Goal: Navigation & Orientation: Find specific page/section

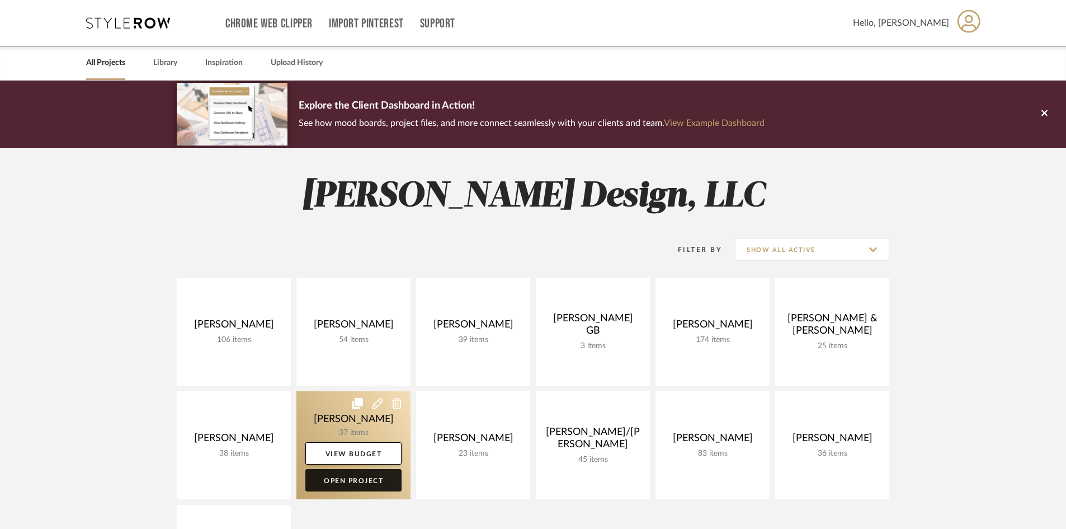
click at [357, 481] on link "Open Project" at bounding box center [353, 480] width 96 height 22
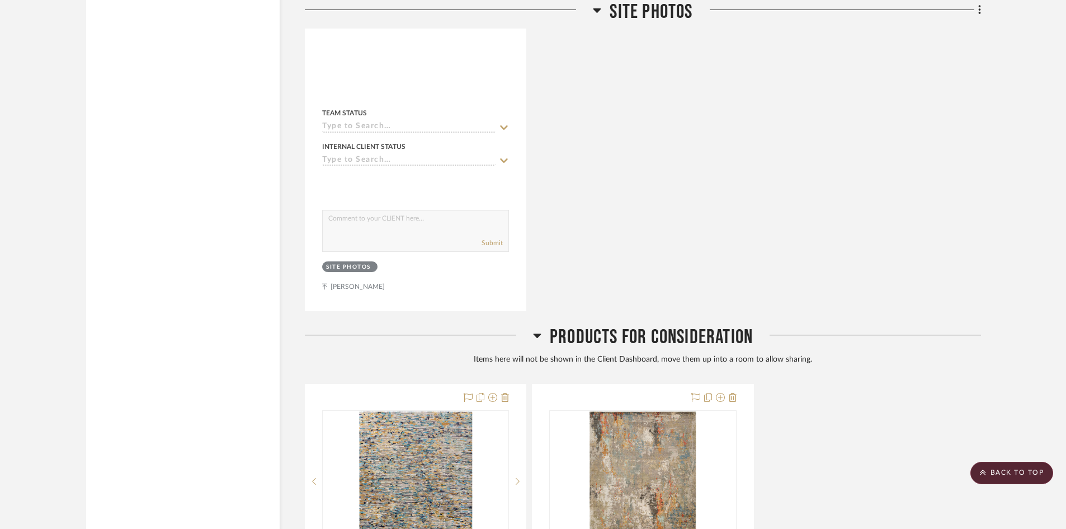
scroll to position [3579, 0]
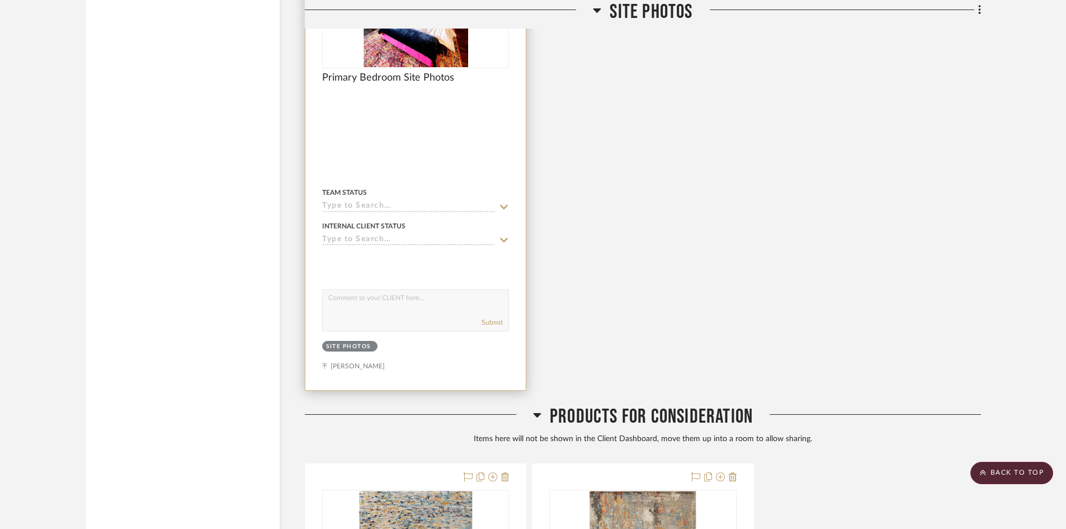
click at [442, 140] on div at bounding box center [415, 144] width 220 height 489
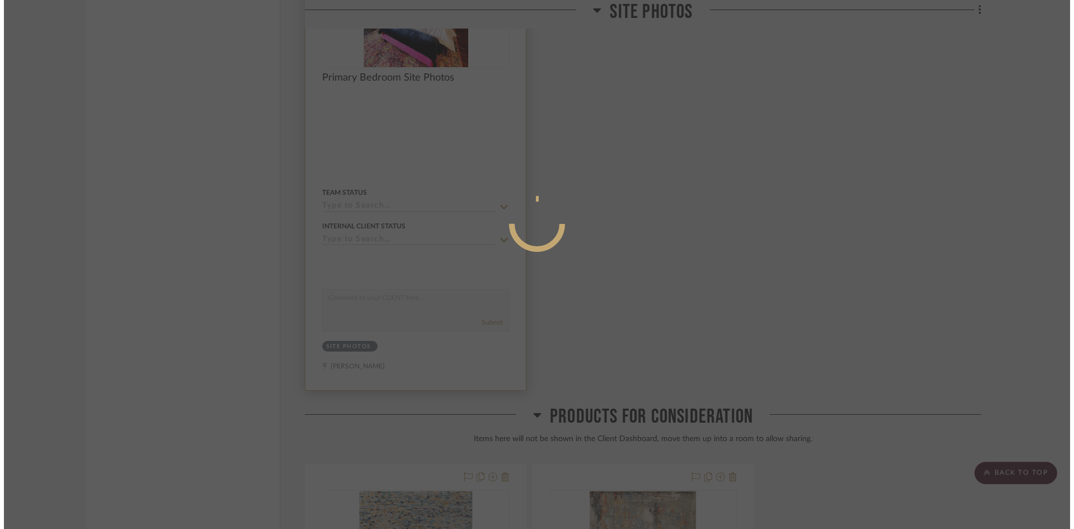
scroll to position [0, 0]
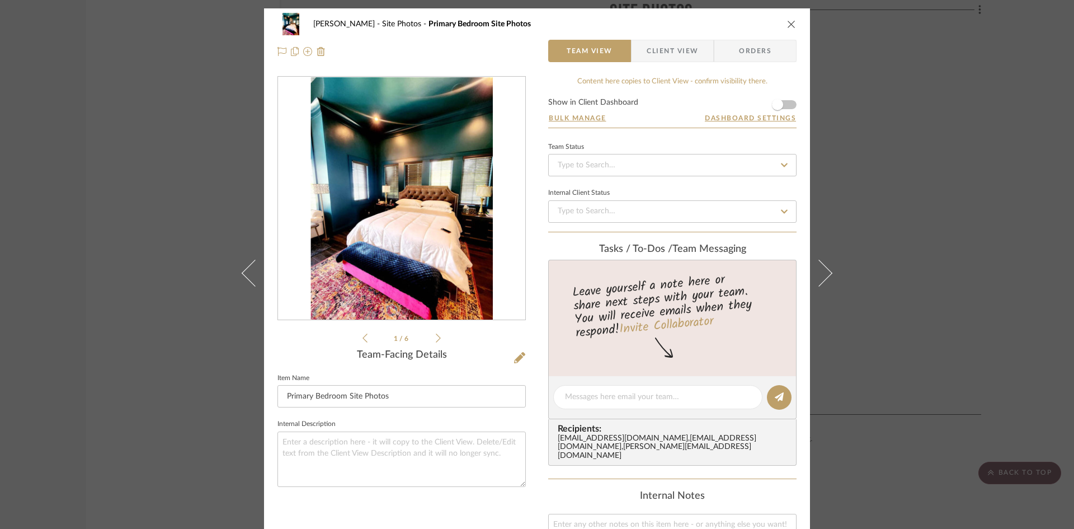
click at [436, 338] on icon at bounding box center [438, 338] width 5 height 10
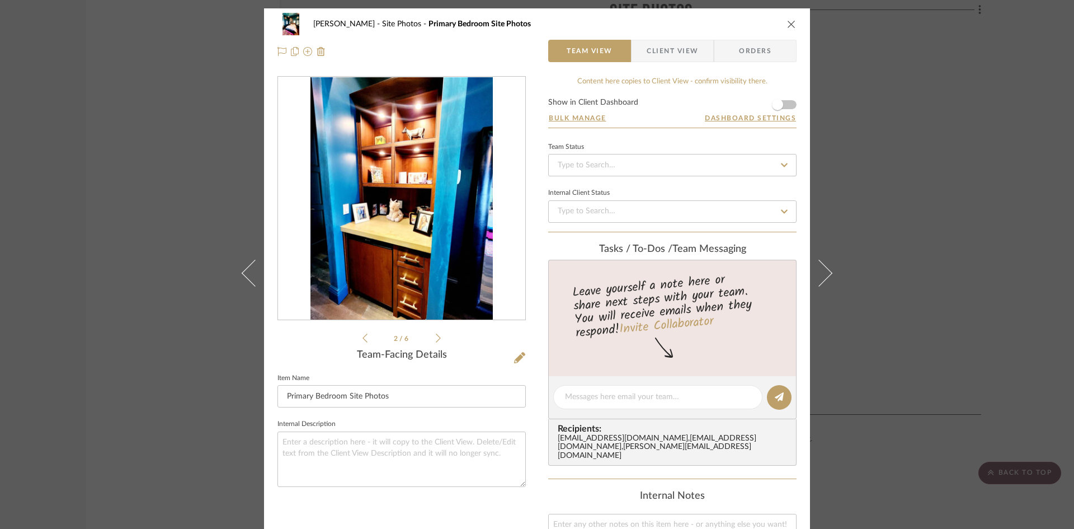
click at [436, 338] on icon at bounding box center [438, 338] width 5 height 10
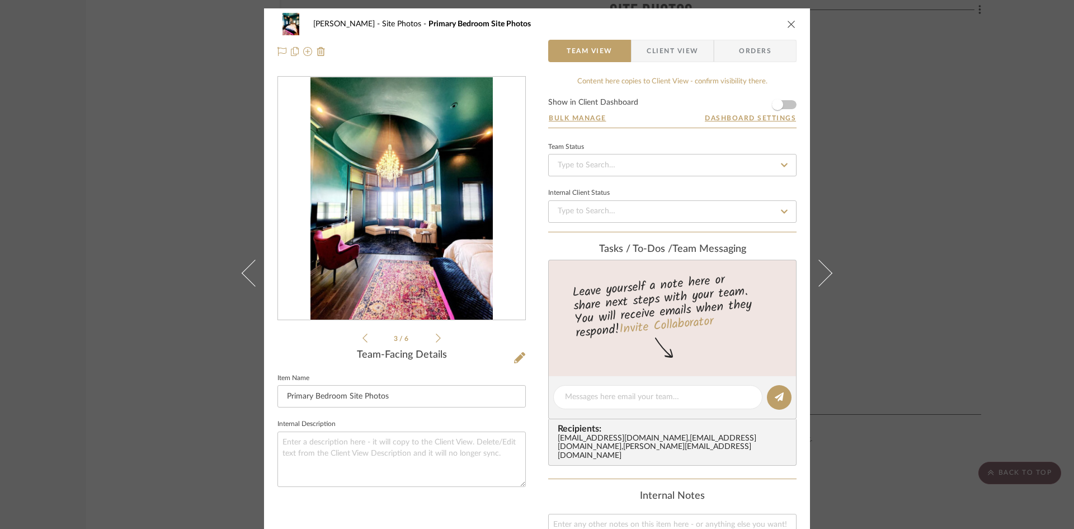
click at [436, 338] on icon at bounding box center [438, 338] width 5 height 10
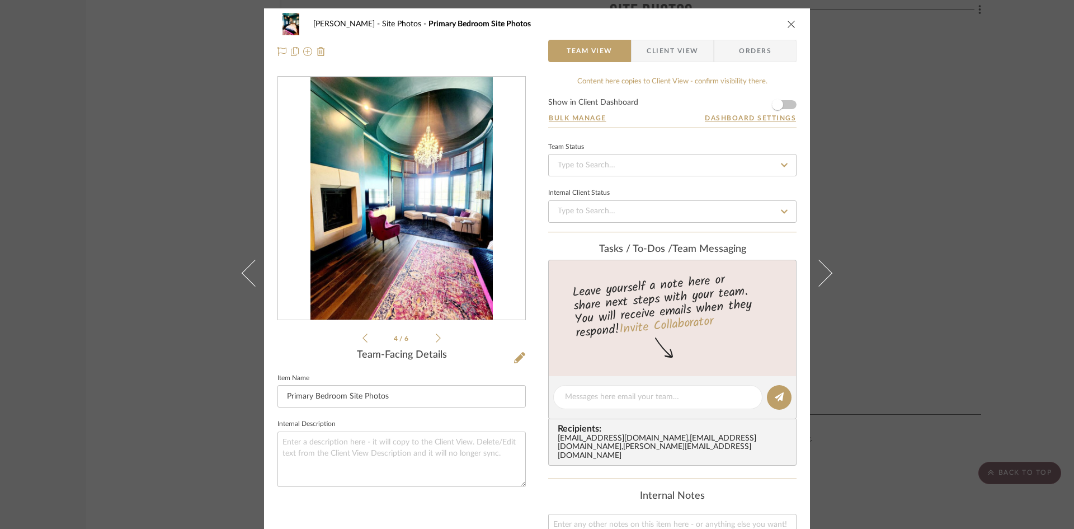
click at [436, 338] on icon at bounding box center [438, 338] width 5 height 10
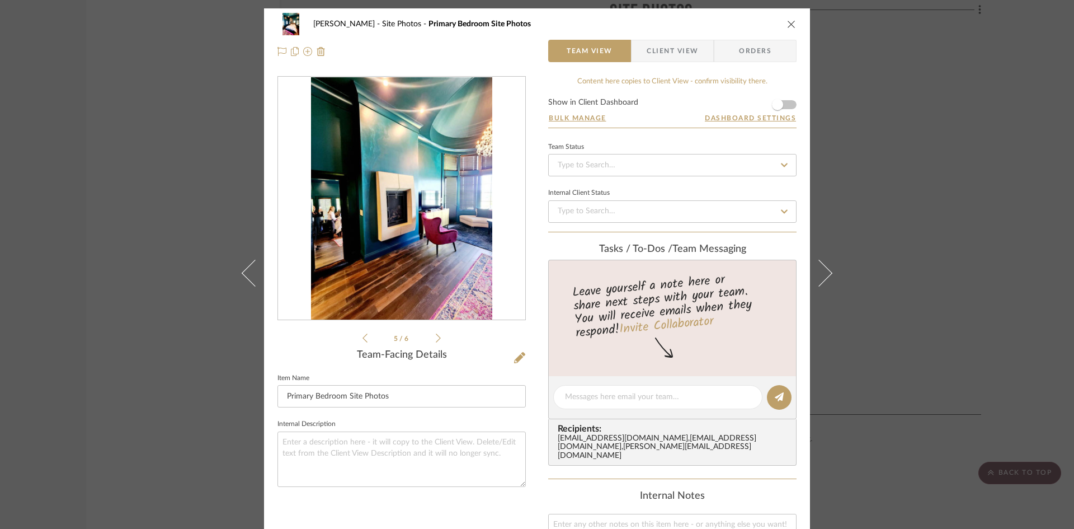
click at [436, 338] on icon at bounding box center [438, 338] width 5 height 10
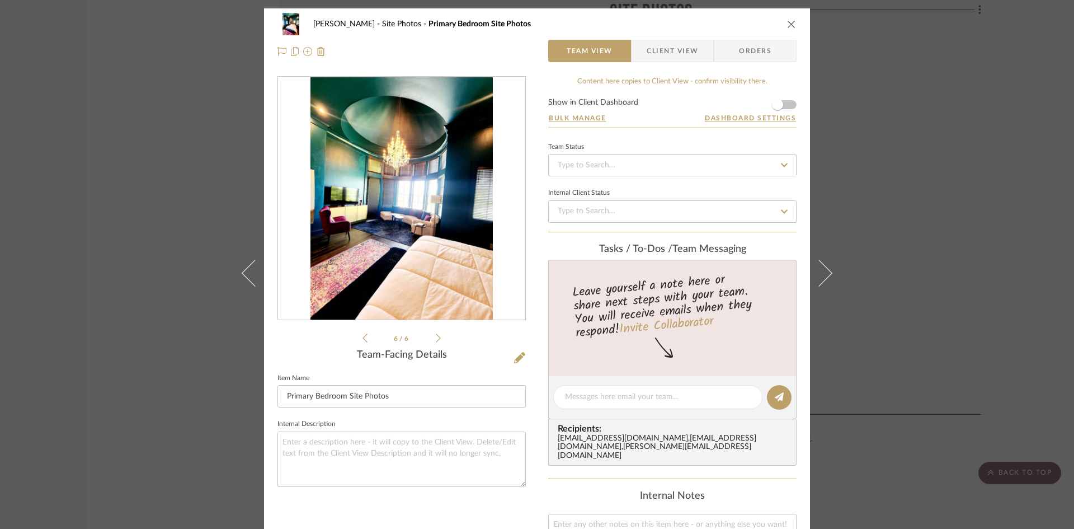
click at [436, 338] on icon at bounding box center [438, 338] width 5 height 10
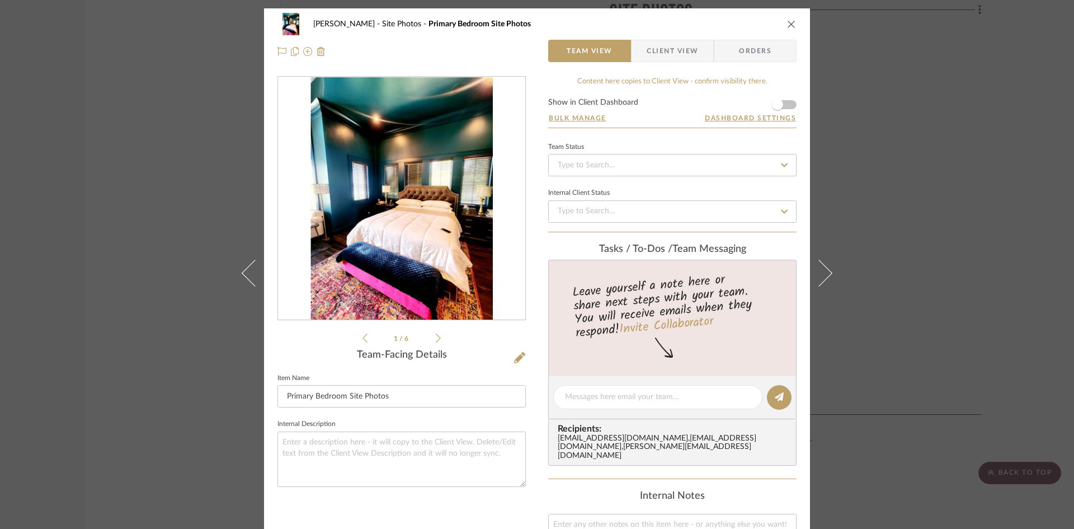
click at [436, 338] on icon at bounding box center [438, 338] width 5 height 10
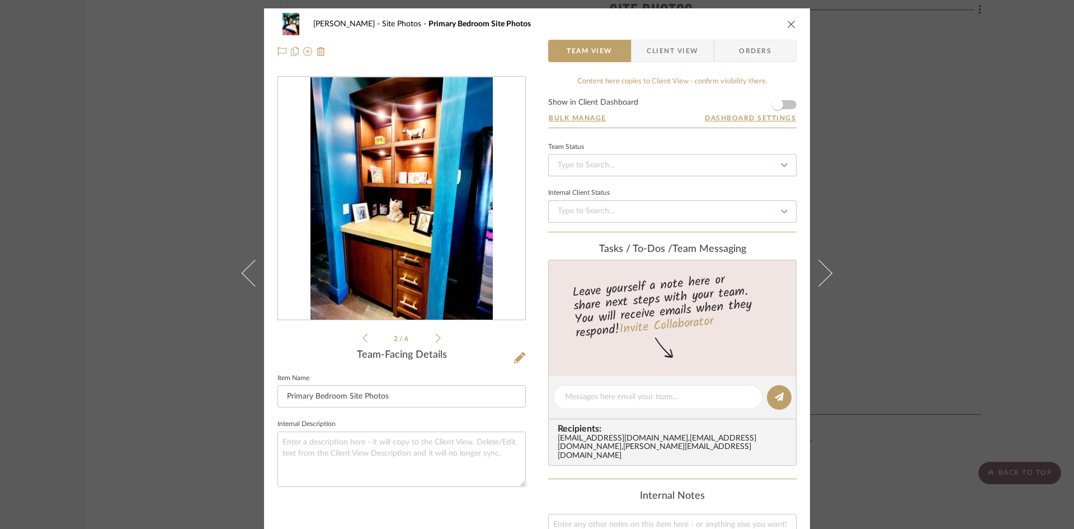
click at [787, 26] on icon "close" at bounding box center [791, 24] width 9 height 9
